Goal: Task Accomplishment & Management: Manage account settings

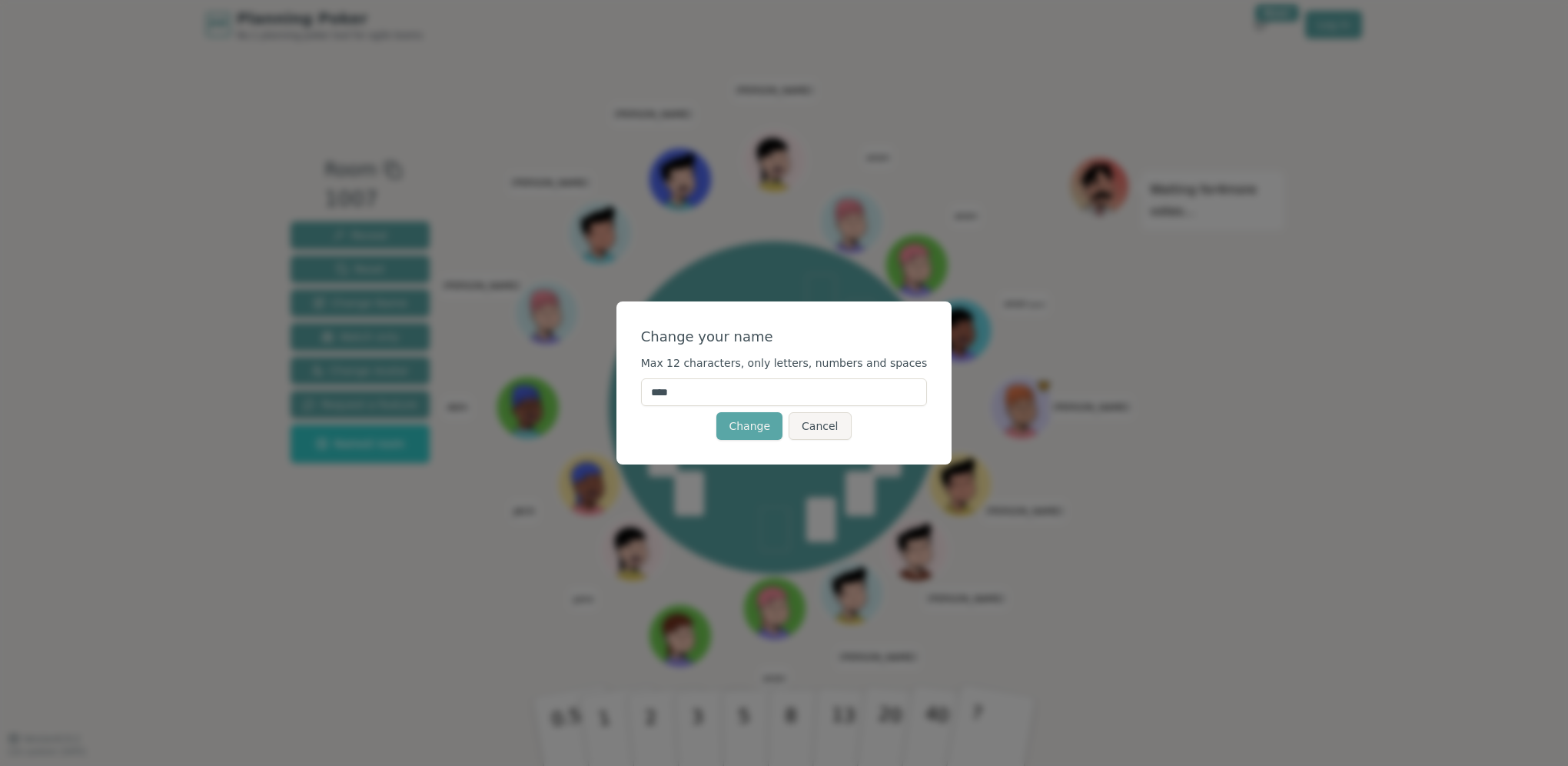
click at [707, 382] on input "****" at bounding box center [784, 392] width 287 height 28
type input "*******"
click at [782, 341] on div "Change your name" at bounding box center [784, 337] width 287 height 22
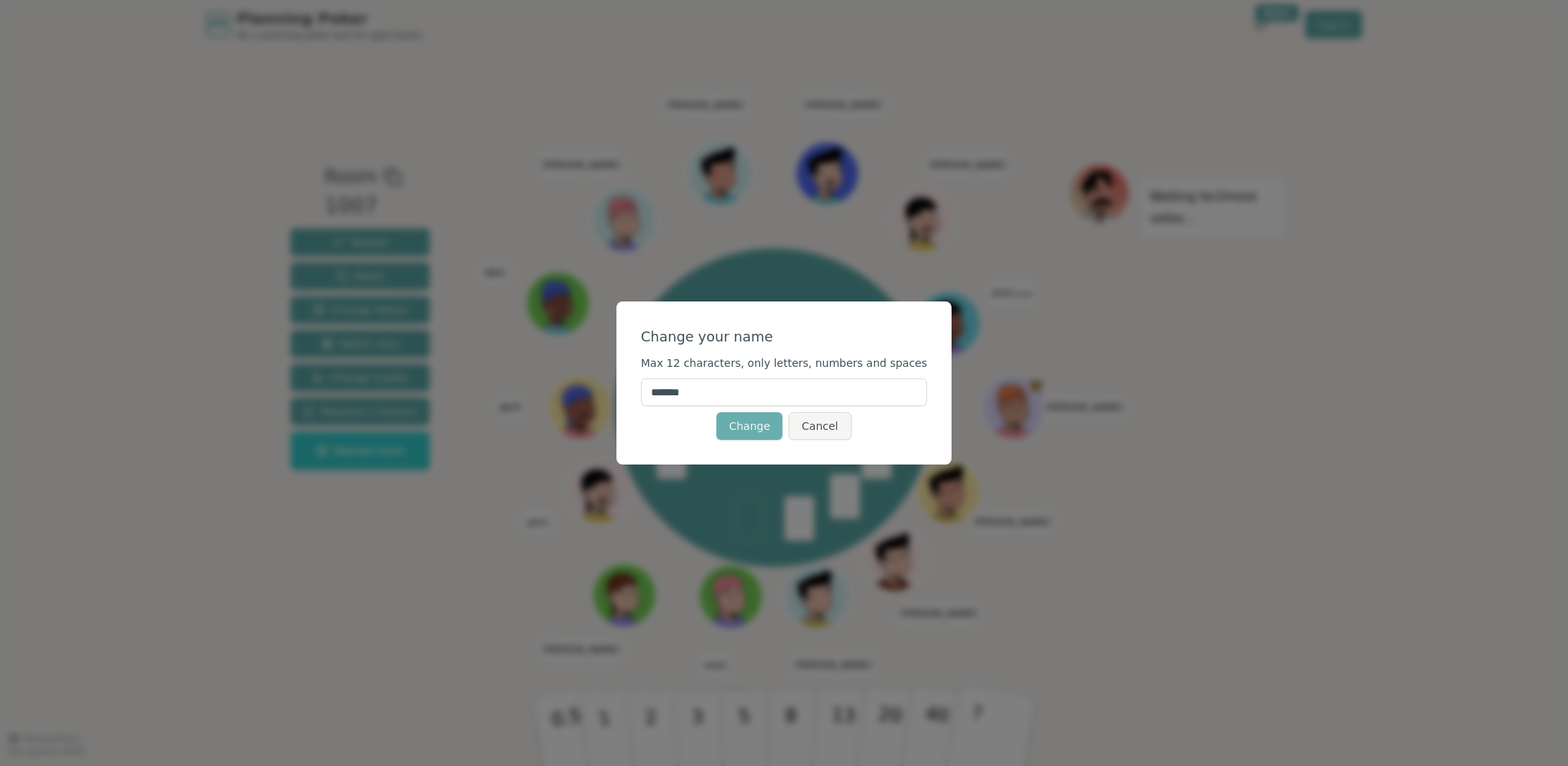
click at [729, 420] on button "Change" at bounding box center [749, 426] width 66 height 28
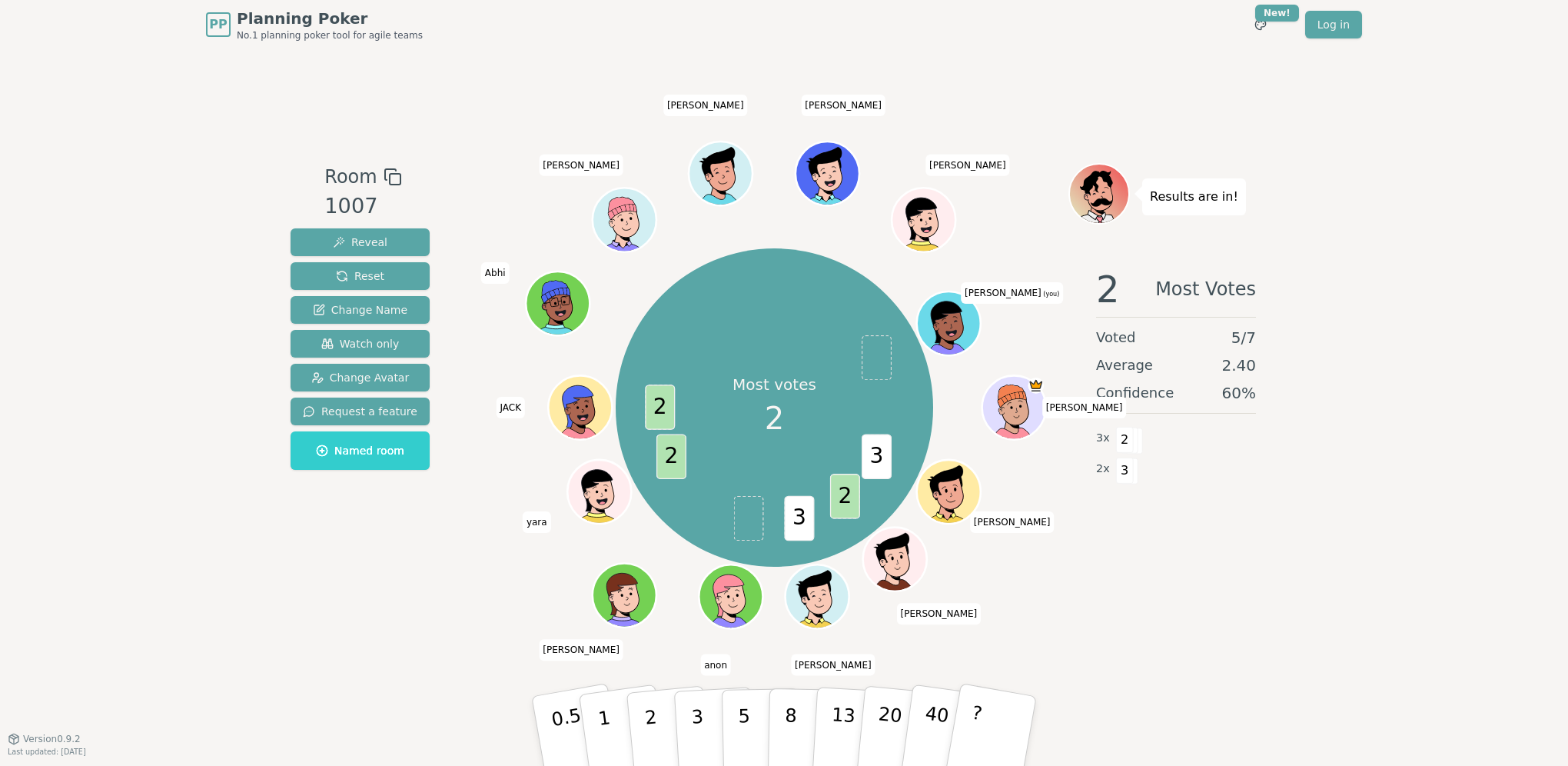
click at [953, 325] on icon at bounding box center [951, 327] width 6 height 5
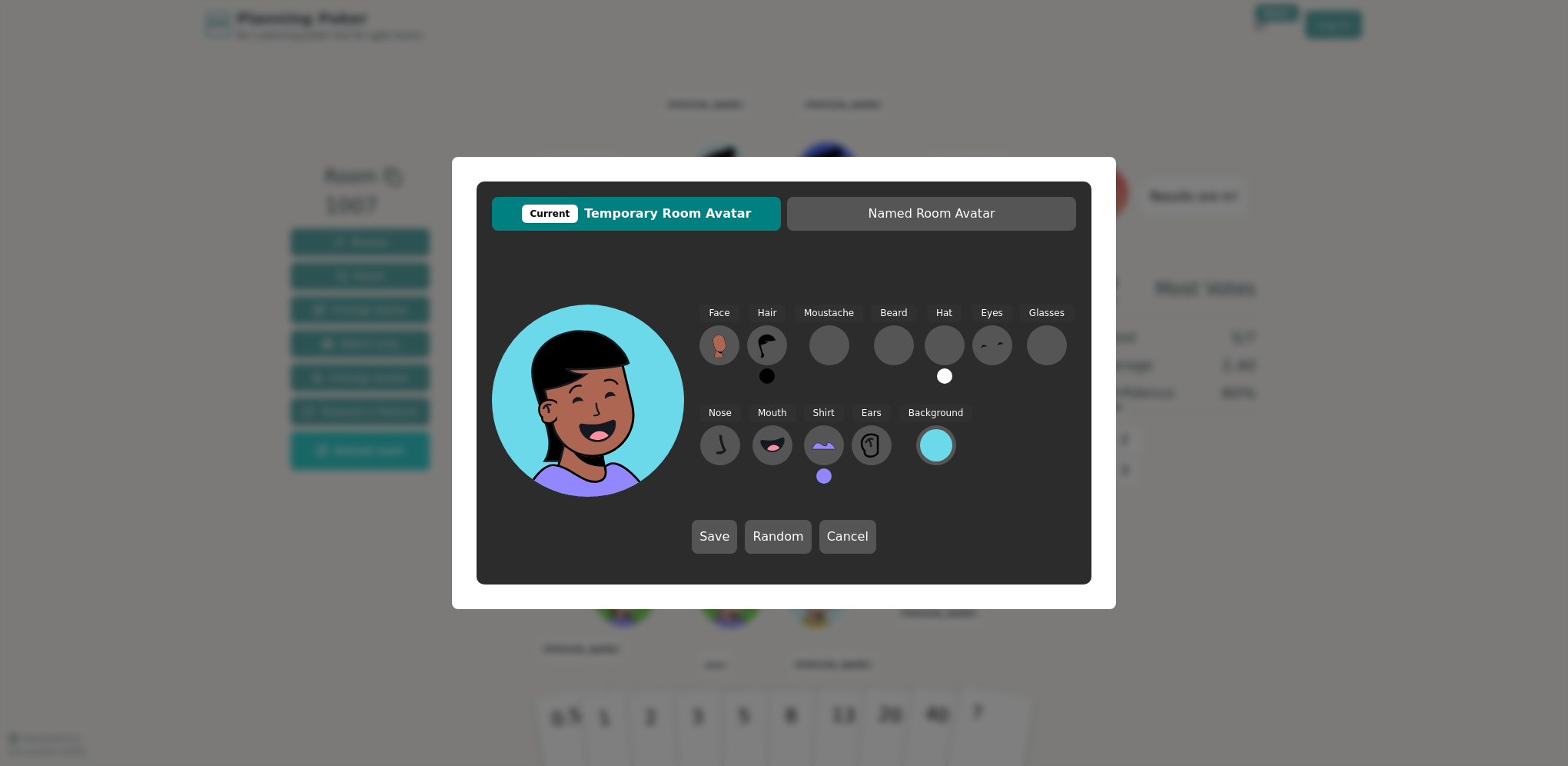
click at [815, 72] on div "Current Temporary Room Avatar Named Room Avatar Face Hair Moustache [PERSON_NAM…" at bounding box center [784, 383] width 1568 height 766
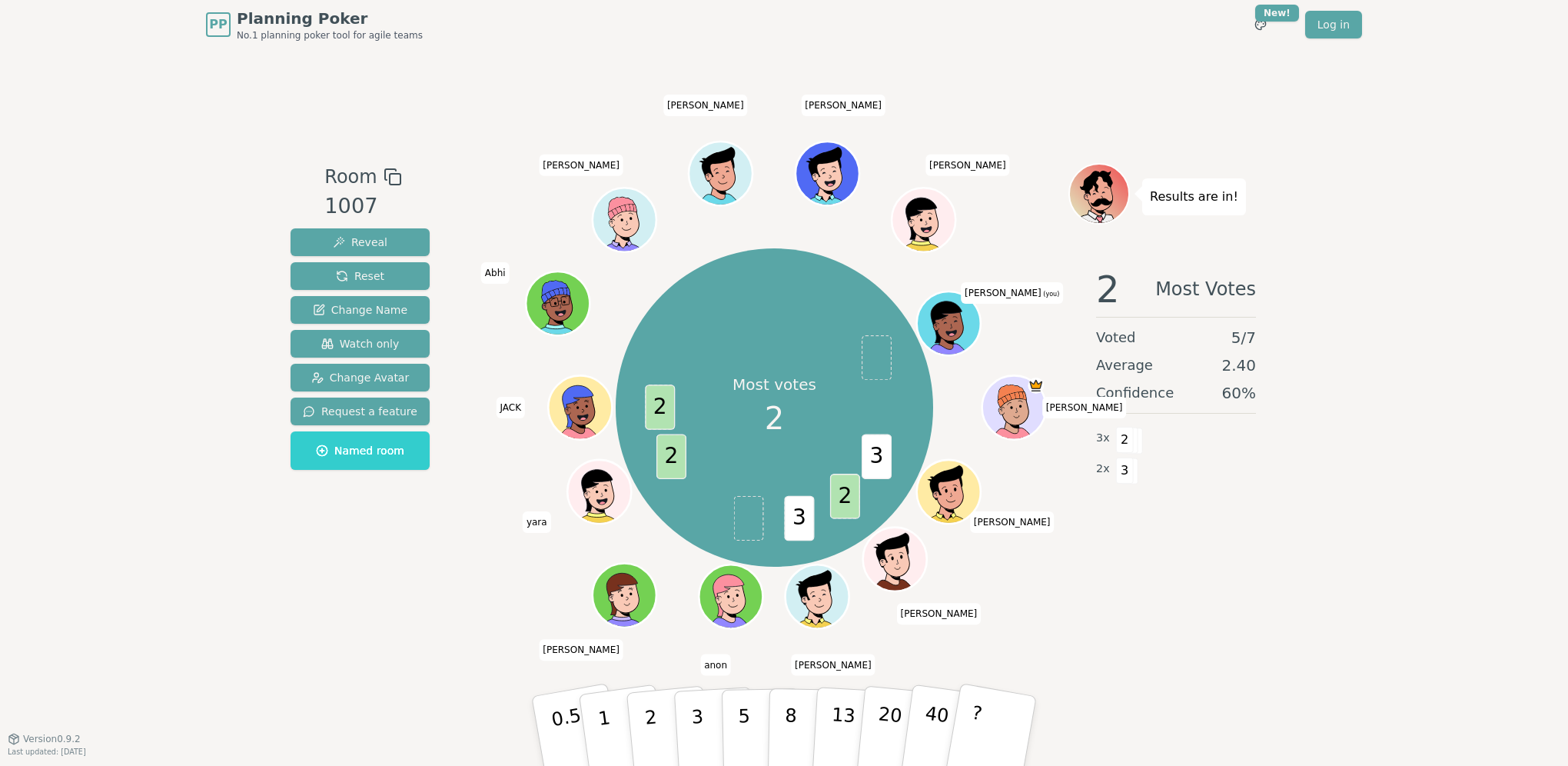
click at [1003, 293] on span "[PERSON_NAME] (you)" at bounding box center [1012, 293] width 103 height 22
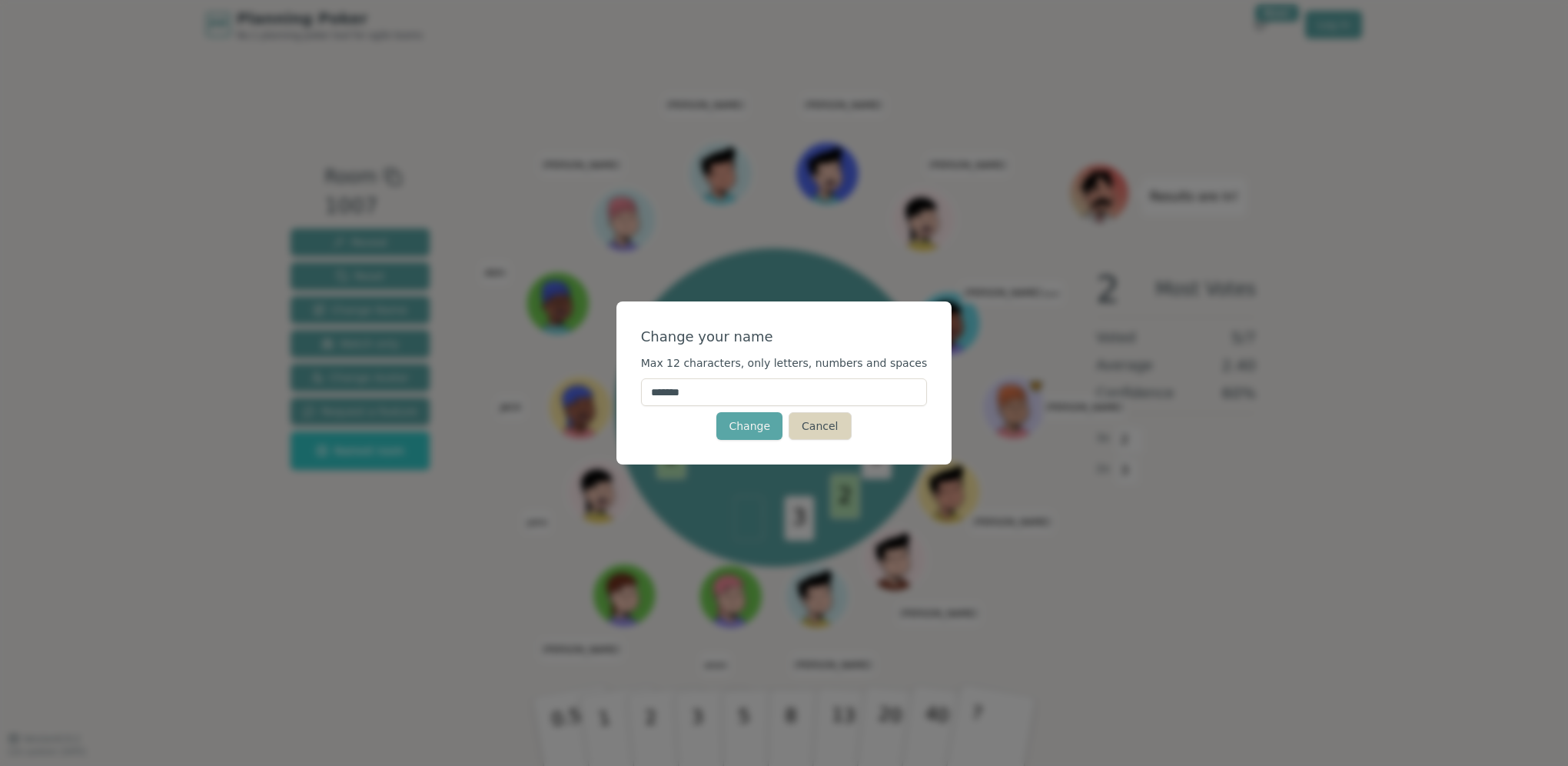
click at [807, 429] on button "Cancel" at bounding box center [819, 426] width 62 height 28
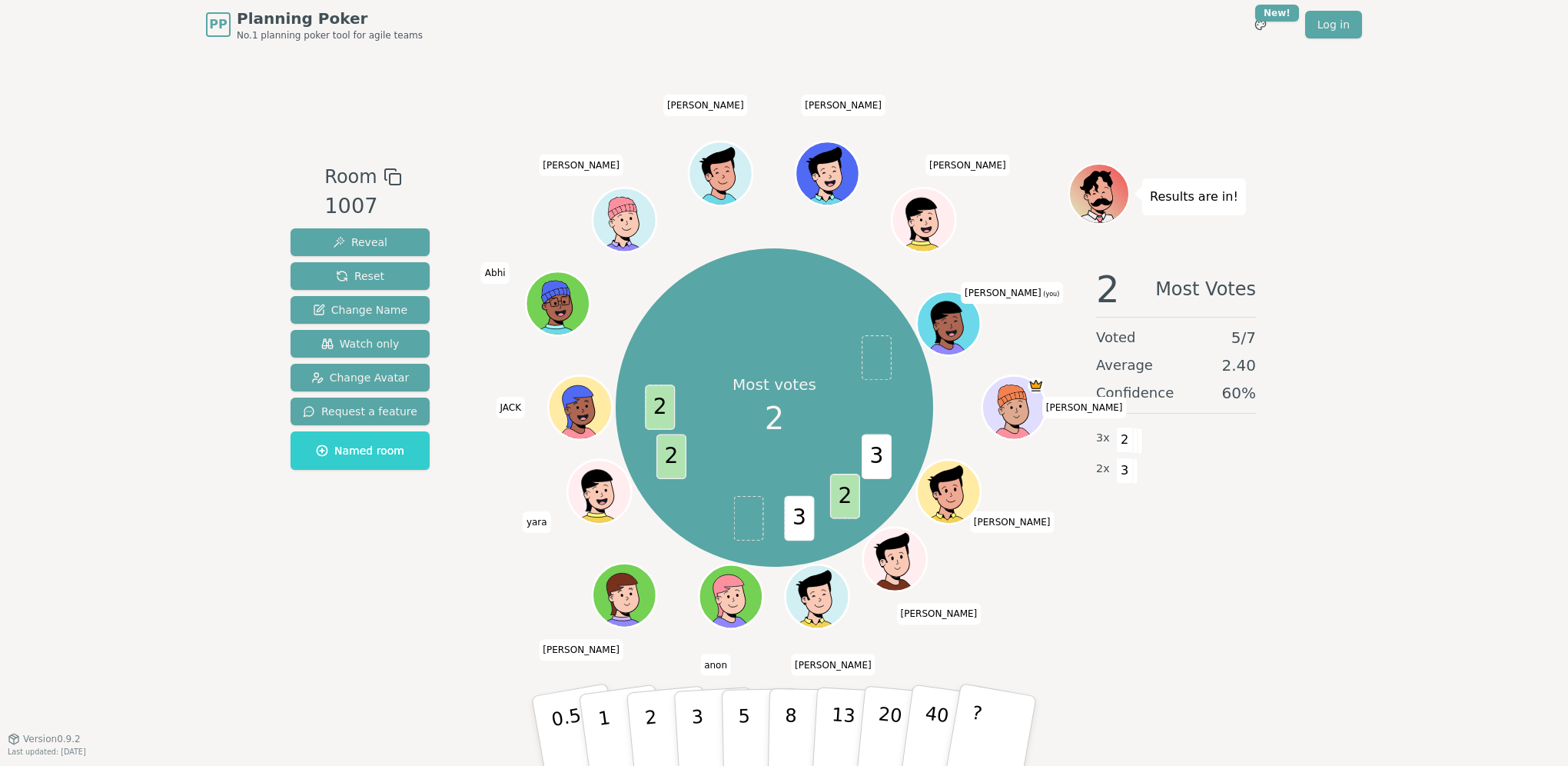
click at [960, 168] on span "[PERSON_NAME]" at bounding box center [968, 166] width 85 height 22
click at [940, 334] on icon at bounding box center [952, 334] width 31 height 11
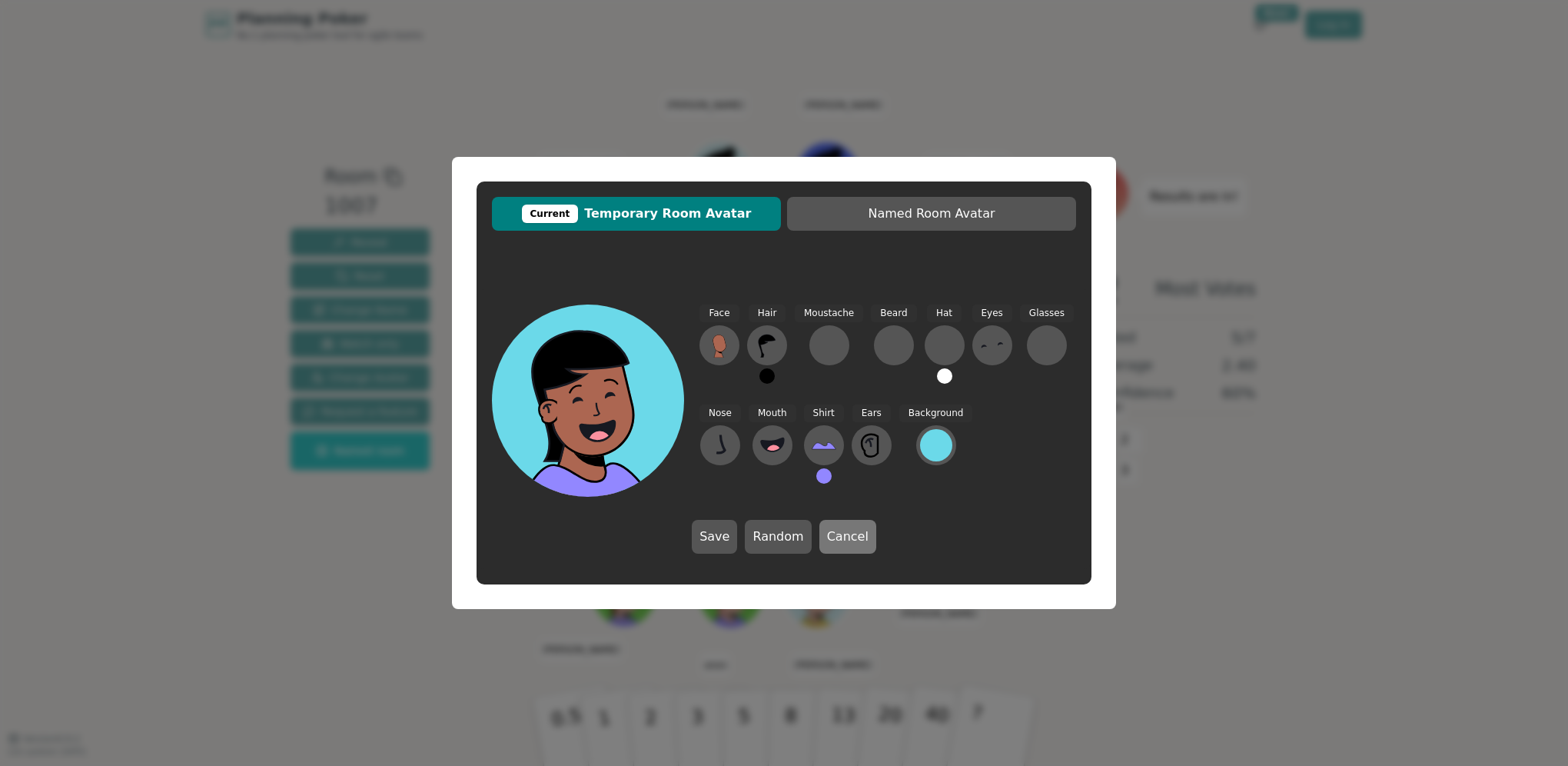
click at [834, 536] on button "Cancel" at bounding box center [847, 536] width 57 height 34
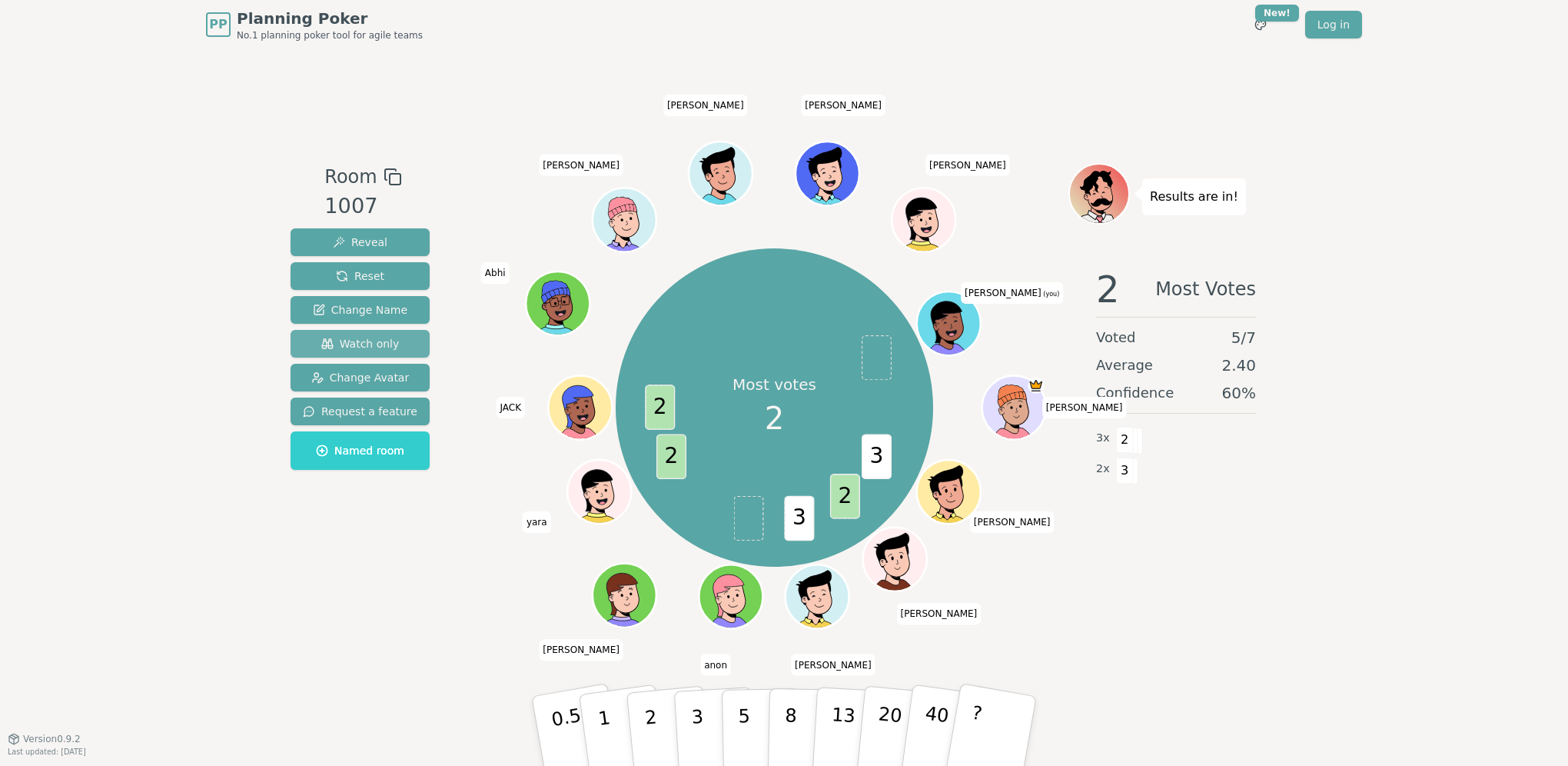
click at [334, 345] on span "Watch only" at bounding box center [360, 343] width 78 height 15
